Goal: Complete application form

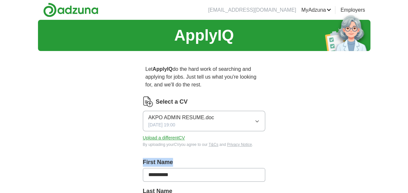
click at [174, 136] on button "Upload a different CV" at bounding box center [164, 137] width 42 height 7
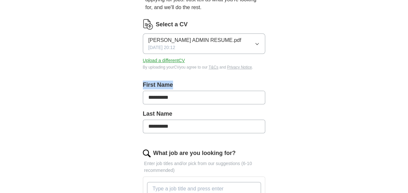
scroll to position [78, 0]
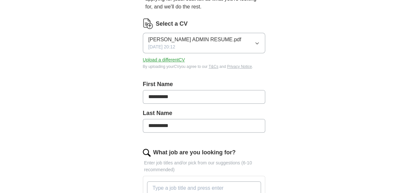
click at [176, 99] on input "**********" at bounding box center [204, 97] width 123 height 14
type input "*"
type input "****"
click at [181, 125] on input "**********" at bounding box center [204, 126] width 123 height 14
type input "*"
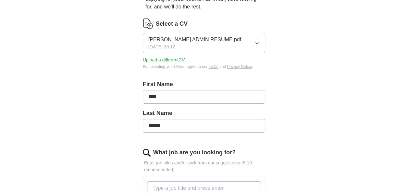
type input "******"
click at [202, 110] on label "Last Name" at bounding box center [204, 113] width 123 height 9
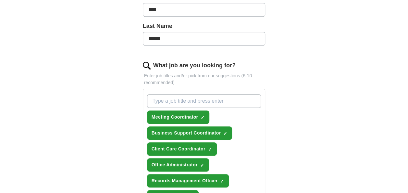
scroll to position [169, 0]
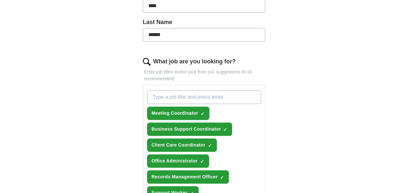
click at [192, 95] on input "What job are you looking for?" at bounding box center [204, 97] width 114 height 14
click at [184, 117] on button "Meeting Coordinator ✓ ×" at bounding box center [178, 113] width 63 height 13
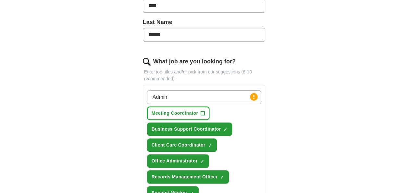
click at [202, 112] on span "+" at bounding box center [203, 113] width 4 height 5
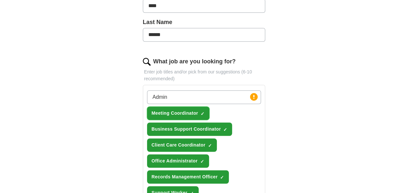
click at [192, 114] on span "Meeting Coordinator" at bounding box center [175, 113] width 47 height 7
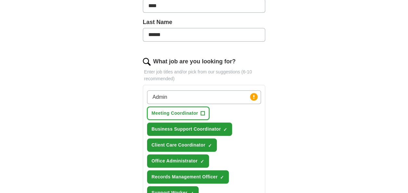
click at [192, 114] on span "Meeting Coordinator" at bounding box center [175, 113] width 47 height 7
click at [182, 94] on input "Admin" at bounding box center [204, 97] width 114 height 14
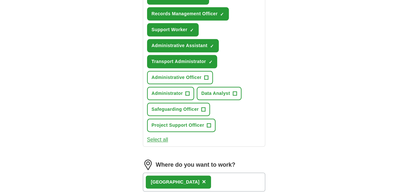
scroll to position [335, 0]
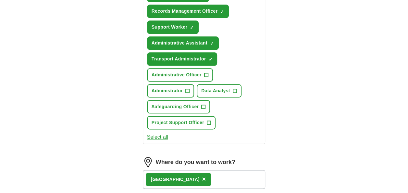
type input "Admin Officer"
click at [204, 76] on span "+" at bounding box center [206, 74] width 4 height 5
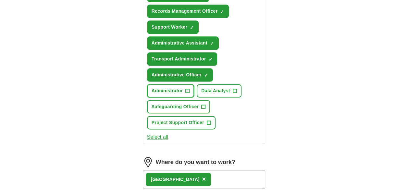
click at [187, 91] on span "+" at bounding box center [188, 90] width 4 height 5
click at [236, 89] on span "+" at bounding box center [235, 90] width 4 height 5
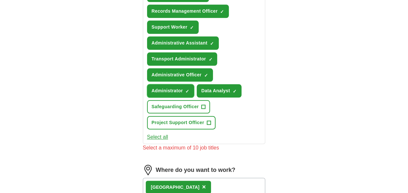
click at [185, 89] on span "✓ ×" at bounding box center [187, 91] width 4 height 4
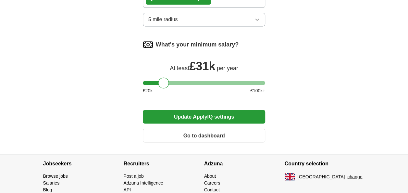
scroll to position [517, 0]
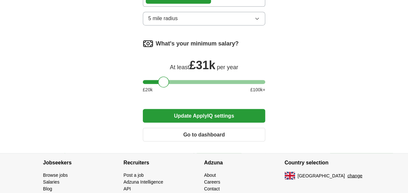
click at [224, 114] on button "Update ApplyIQ settings" at bounding box center [204, 116] width 123 height 14
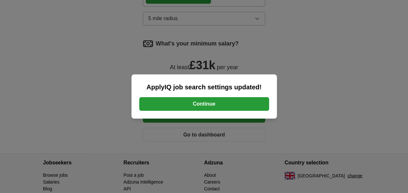
click at [208, 105] on button "Continue" at bounding box center [204, 104] width 130 height 14
